Goal: Transaction & Acquisition: Purchase product/service

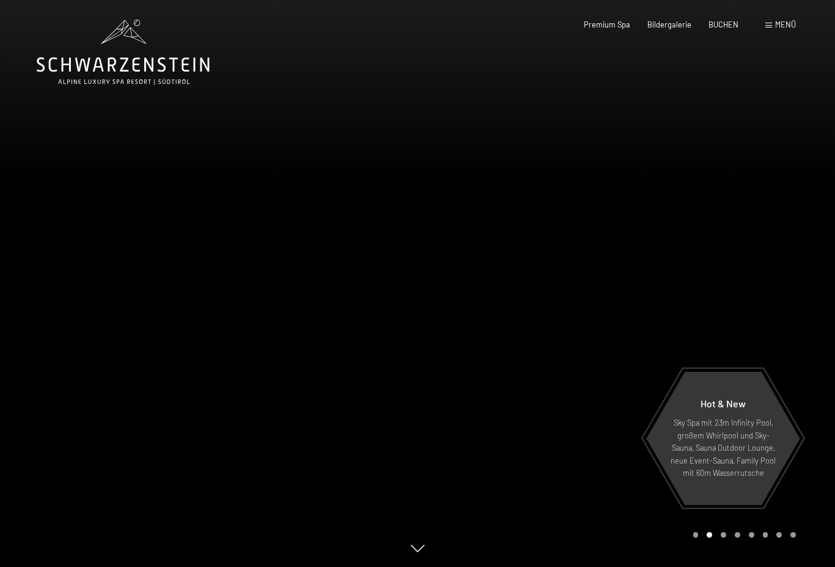
click at [781, 21] on span "Menü" at bounding box center [785, 25] width 21 height 10
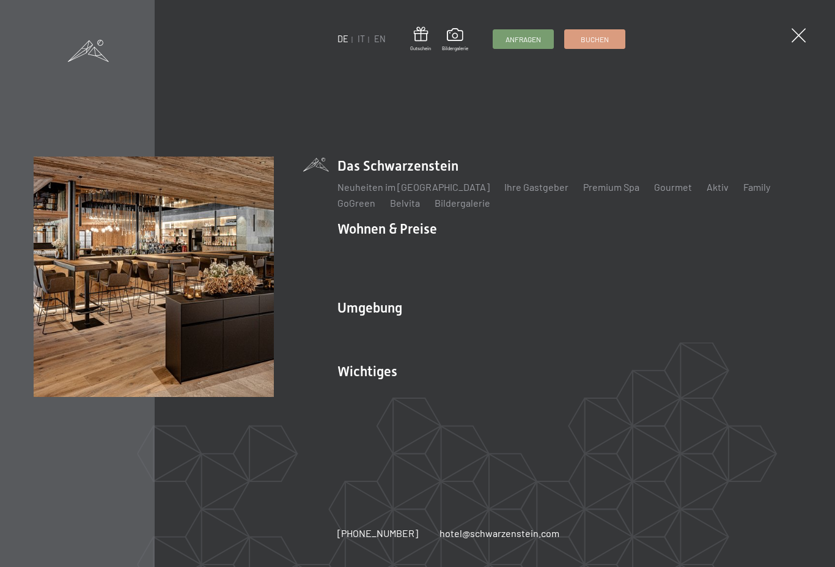
click at [796, 42] on span at bounding box center [799, 35] width 14 height 14
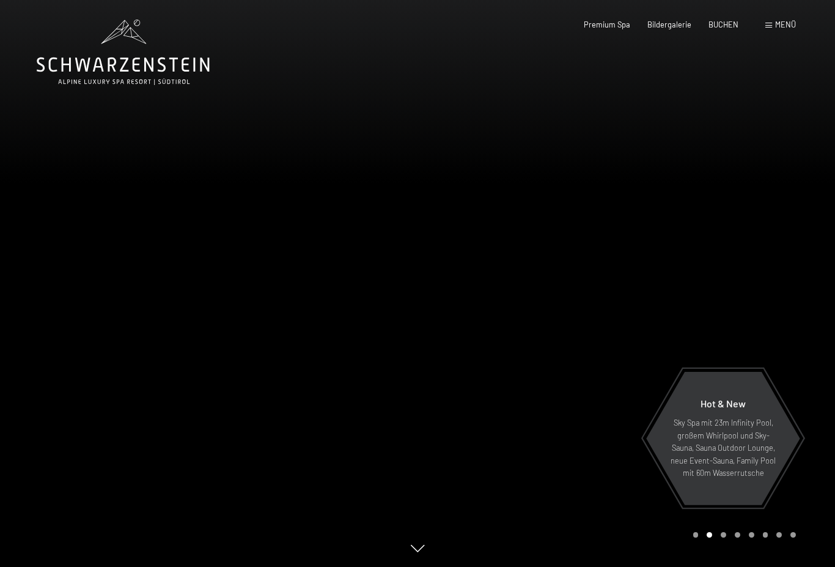
click at [616, 26] on span "Premium Spa" at bounding box center [607, 25] width 46 height 10
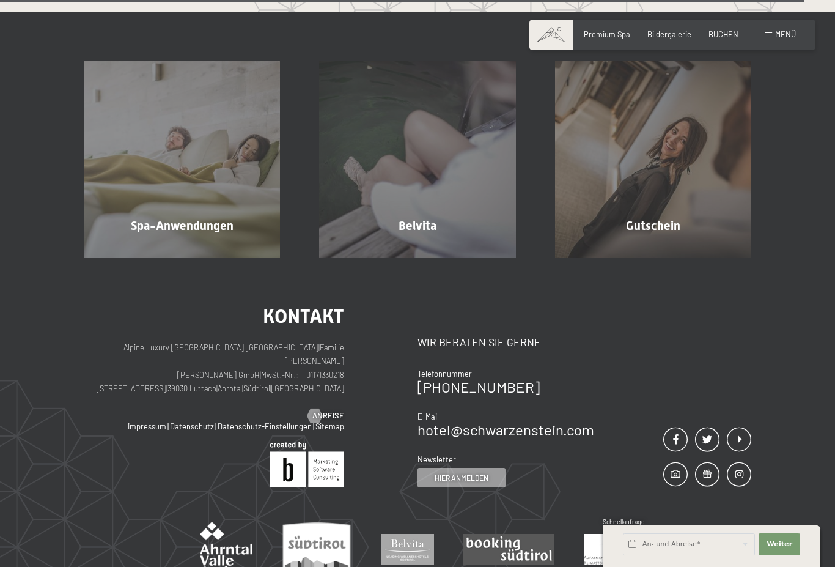
scroll to position [6251, 0]
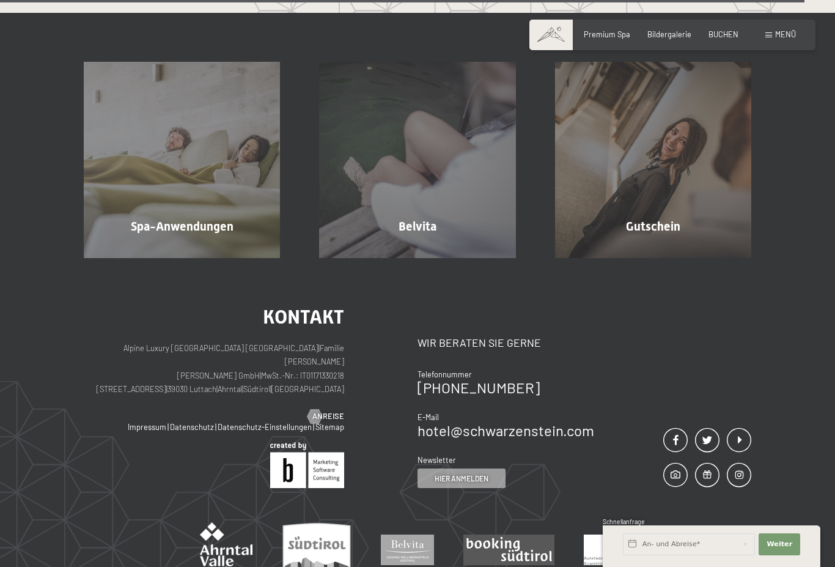
click at [212, 235] on div "Spa-Anwendungen" at bounding box center [181, 226] width 235 height 17
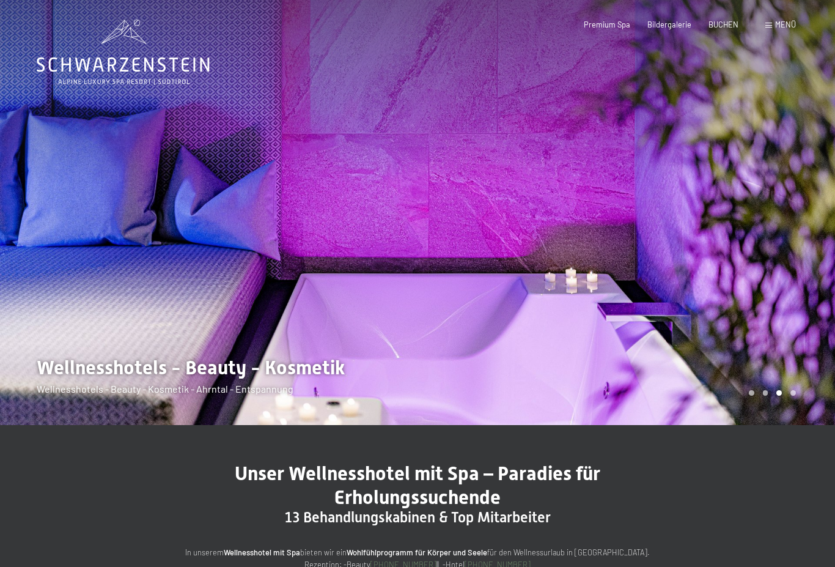
click at [788, 26] on span "Menü" at bounding box center [785, 25] width 21 height 10
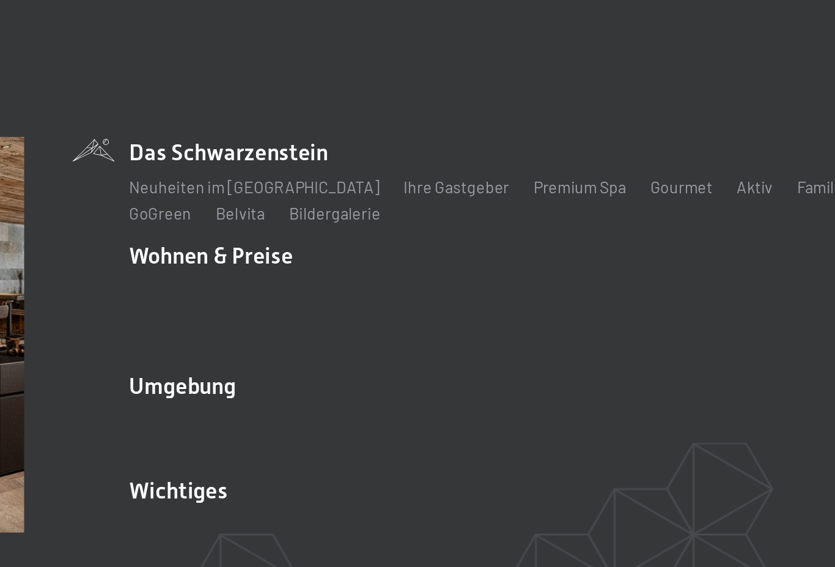
click at [583, 181] on link "Premium Spa" at bounding box center [611, 187] width 56 height 12
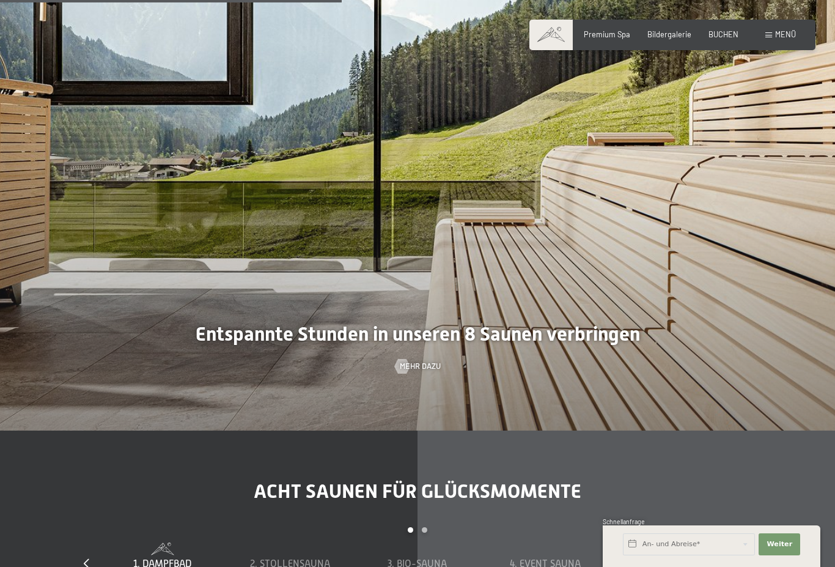
scroll to position [3016, 0]
click at [534, 396] on div at bounding box center [417, 147] width 835 height 567
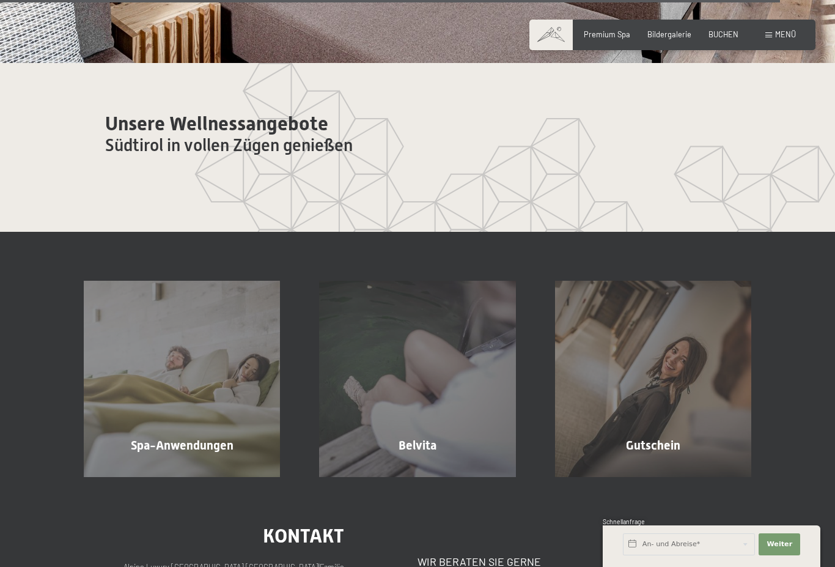
scroll to position [6028, 0]
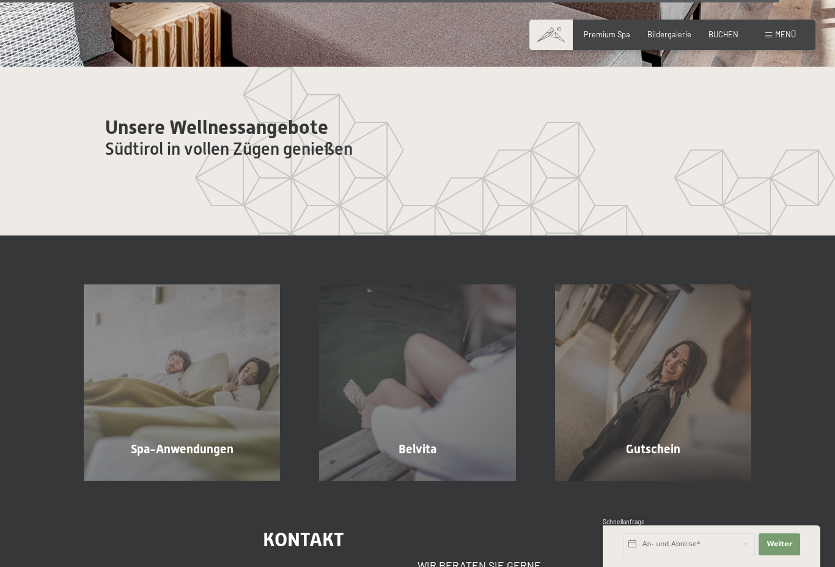
click at [314, 139] on span "Unsere Wellnessangebote" at bounding box center [216, 127] width 223 height 23
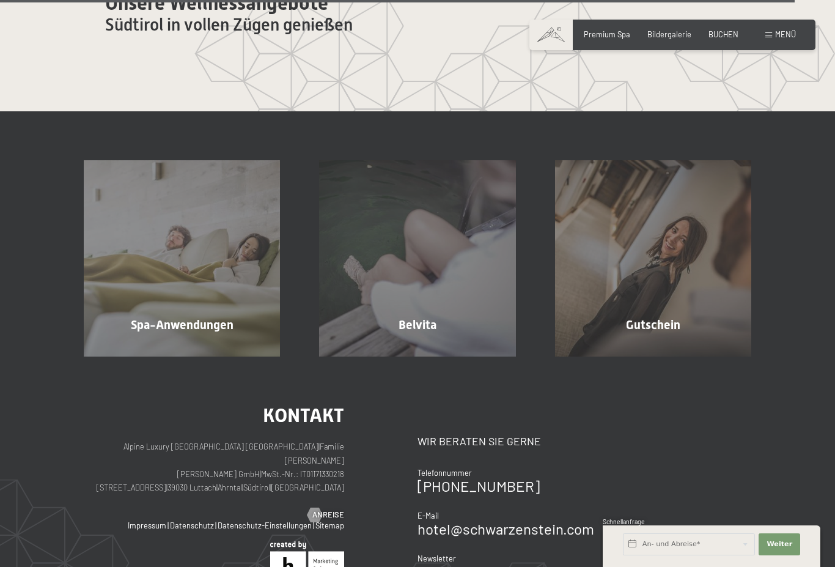
scroll to position [6162, 0]
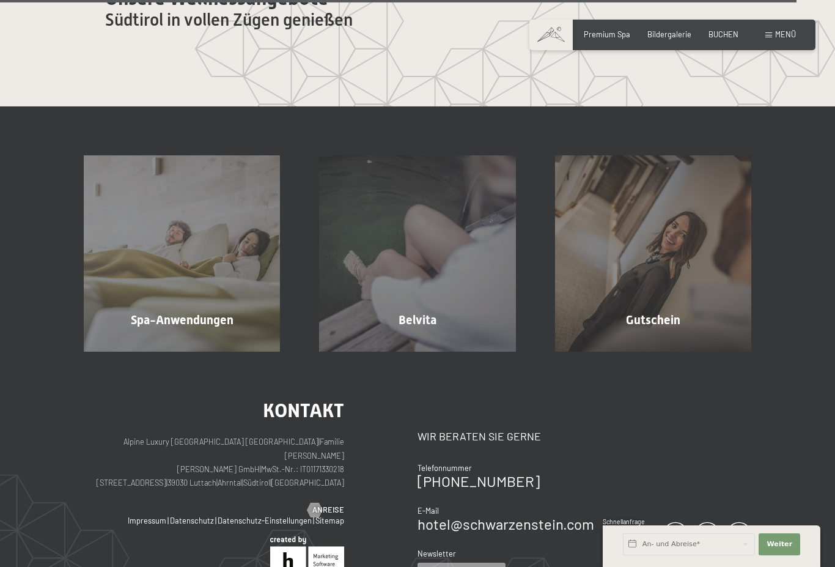
click at [670, 352] on div "Gutschein Mehr erfahren" at bounding box center [653, 253] width 235 height 196
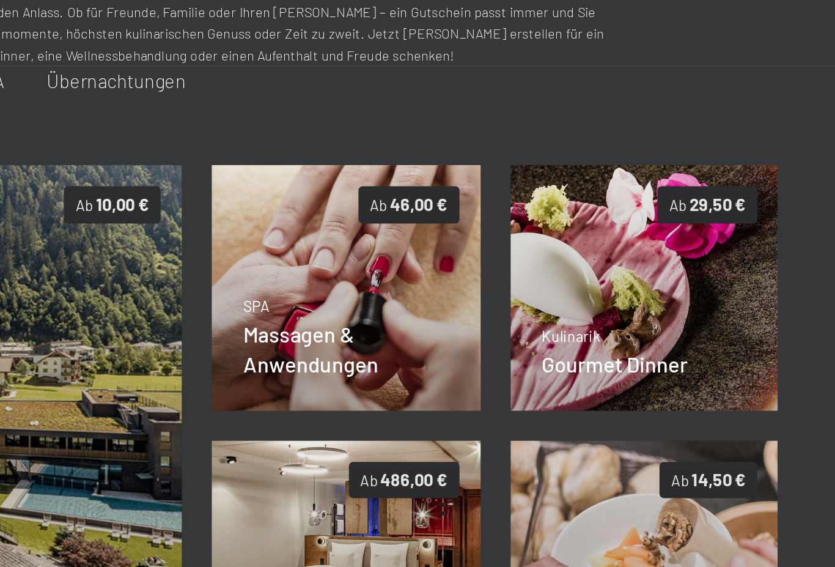
click at [444, 336] on div "Massagen & Anwendungen" at bounding box center [503, 353] width 118 height 34
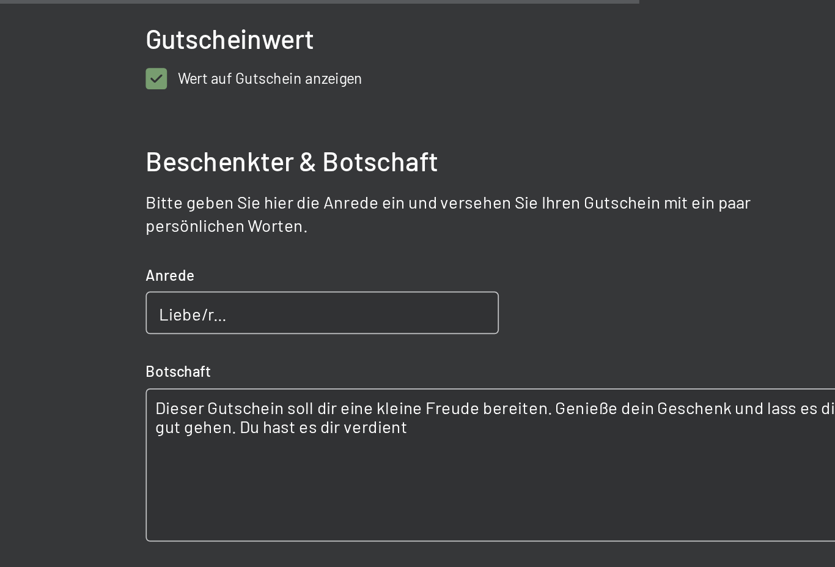
scroll to position [660, 0]
